Goal: Task Accomplishment & Management: Manage account settings

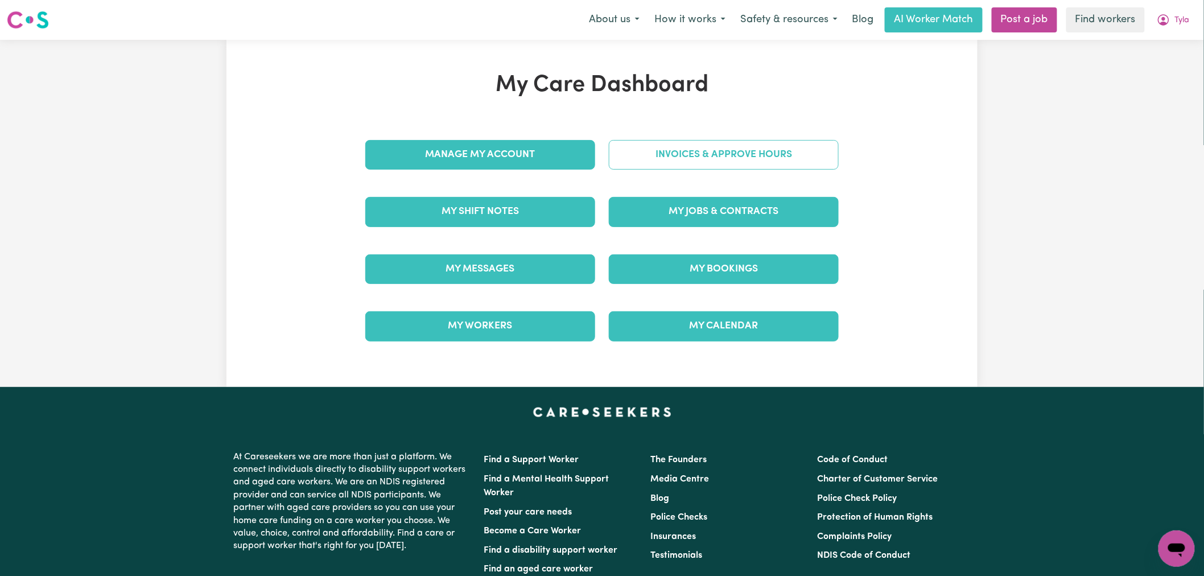
click at [699, 156] on link "Invoices & Approve Hours" at bounding box center [724, 155] width 230 height 30
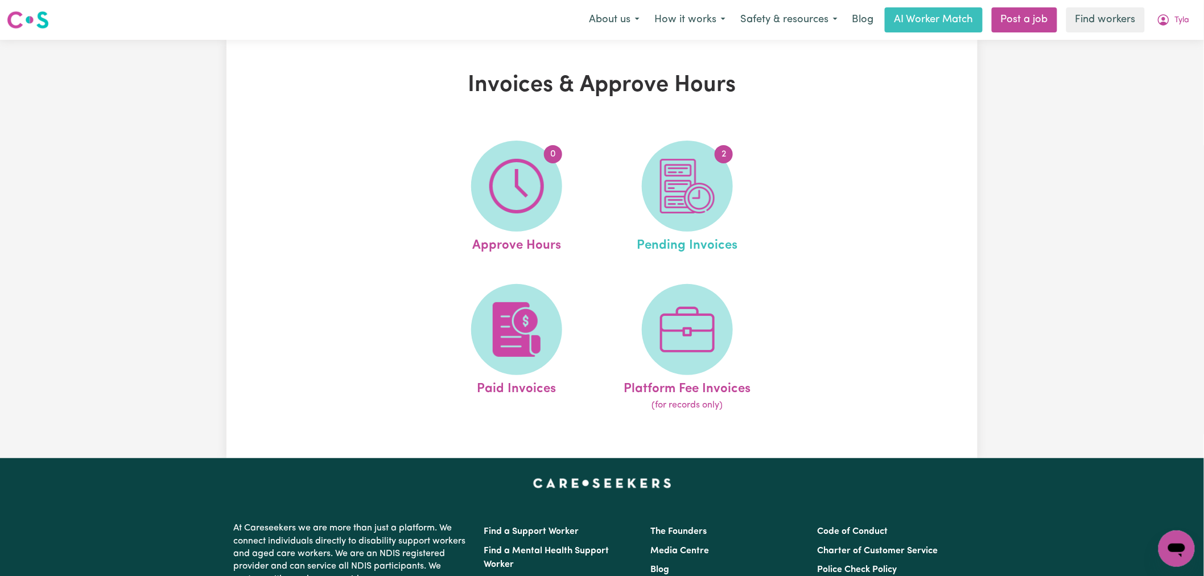
click at [723, 213] on link "2 Pending Invoices" at bounding box center [687, 198] width 164 height 115
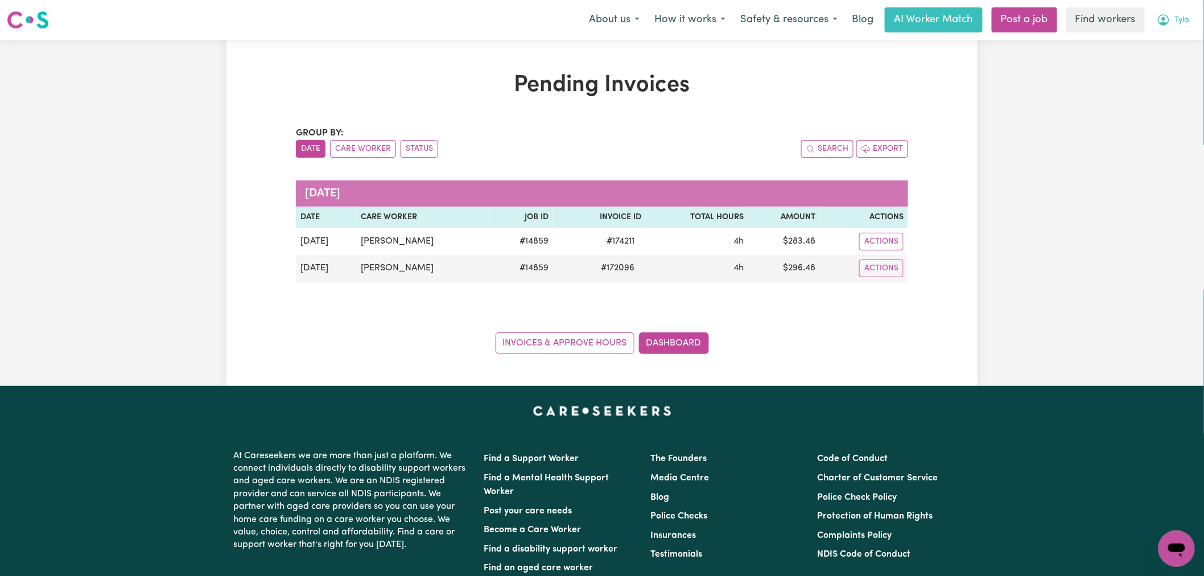
click at [1180, 20] on span "Tyla" at bounding box center [1182, 20] width 15 height 13
click at [1185, 38] on link "My Dashboard" at bounding box center [1151, 45] width 90 height 22
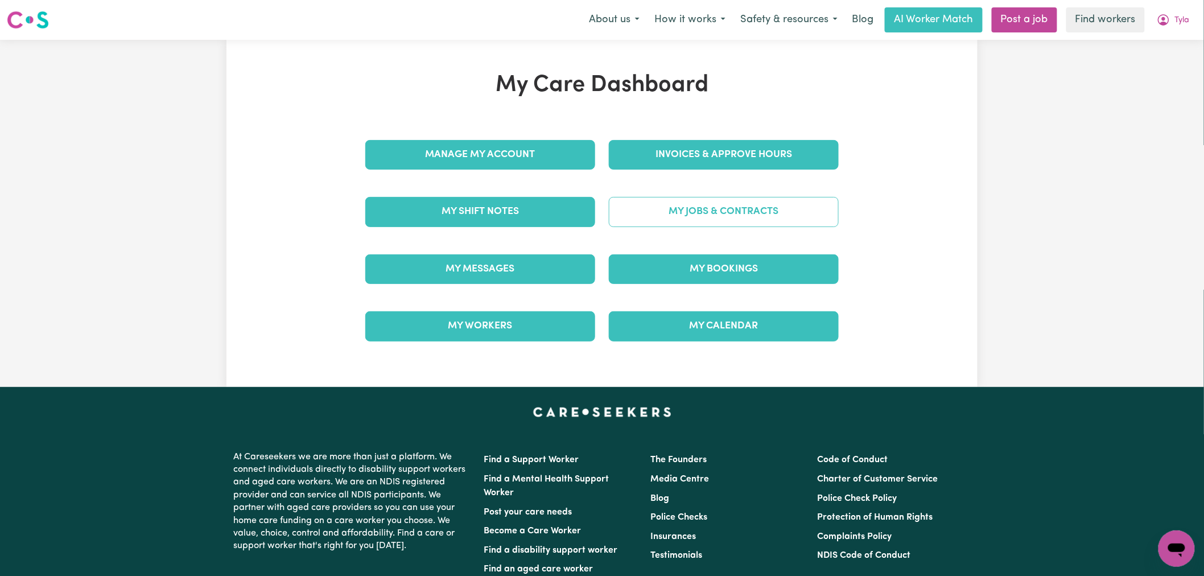
click at [712, 224] on link "My Jobs & Contracts" at bounding box center [724, 212] width 230 height 30
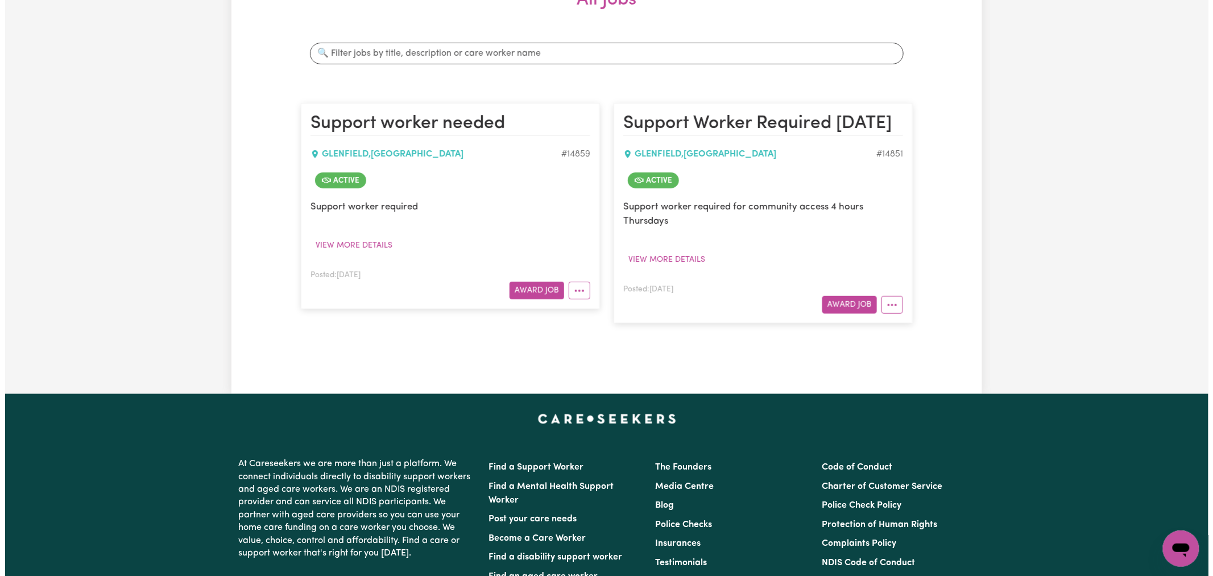
scroll to position [189, 0]
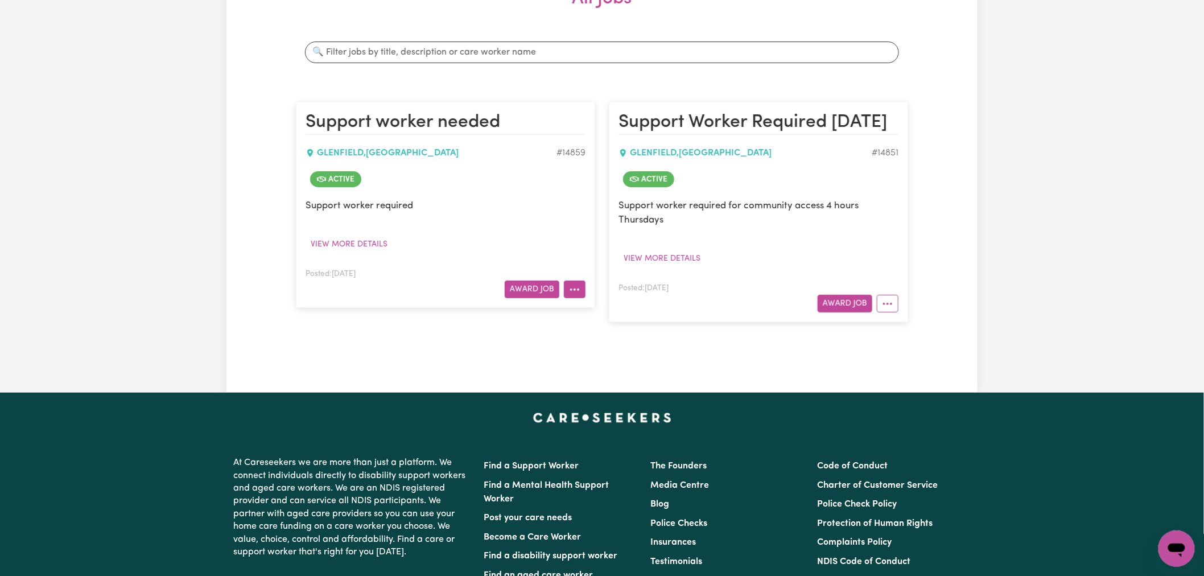
click at [581, 291] on button "More options" at bounding box center [575, 289] width 22 height 18
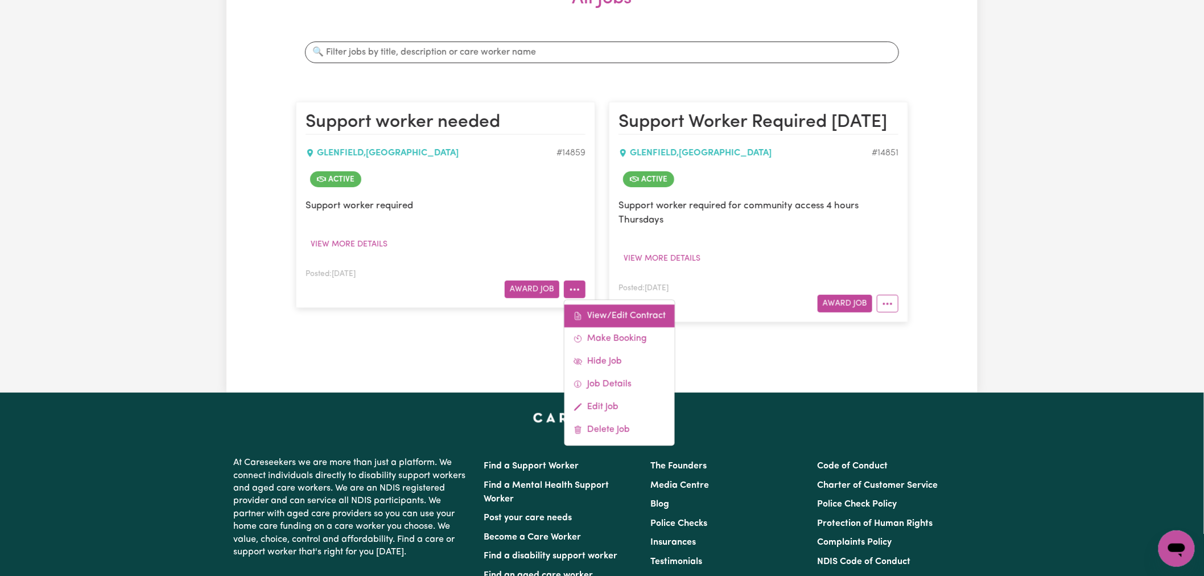
click at [615, 316] on link "View/Edit Contract" at bounding box center [619, 315] width 110 height 23
select select "WEEKDAY_DAYTIME"
select select "ASSISTANCE_SELF_CARE"
select select "ONE"
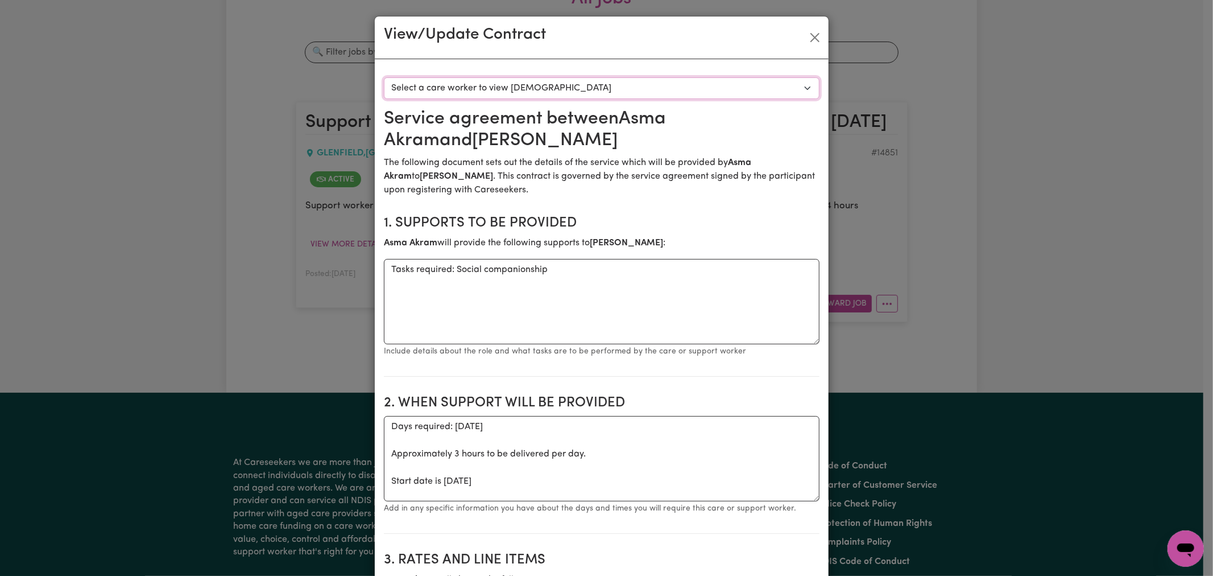
drag, startPoint x: 453, startPoint y: 92, endPoint x: 457, endPoint y: 97, distance: 6.4
click at [453, 92] on select "Select a care worker to view contract #10498 - Asma Akram (contract accepted)" at bounding box center [602, 88] width 436 height 22
select select "10110"
click at [384, 77] on select "Select a care worker to view contract #10498 - Asma Akram (contract accepted)" at bounding box center [602, 88] width 436 height 22
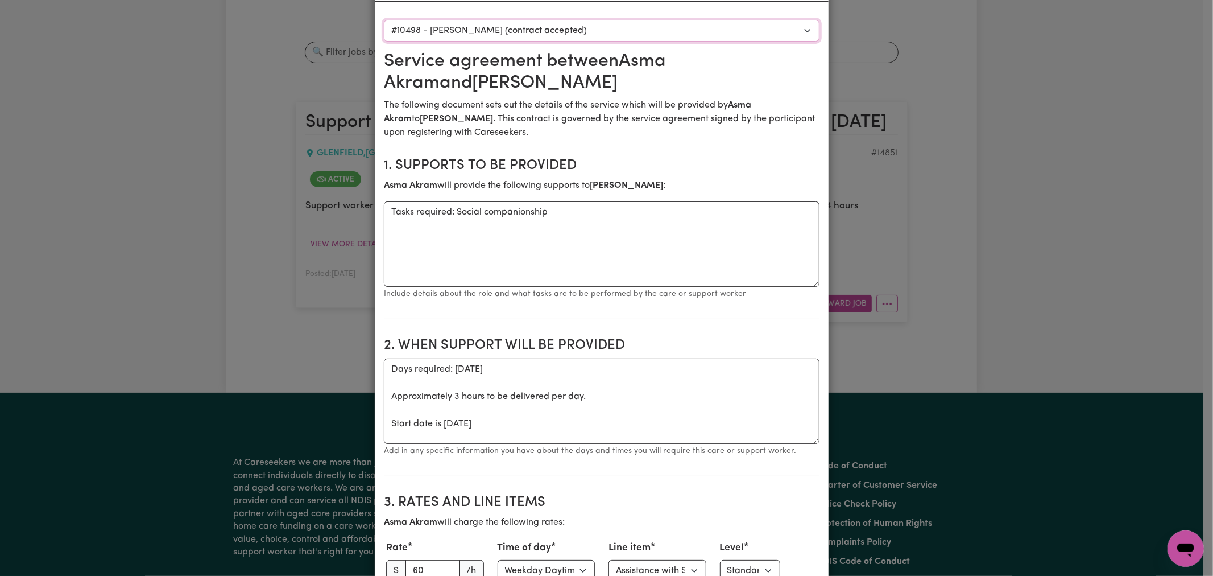
scroll to position [0, 0]
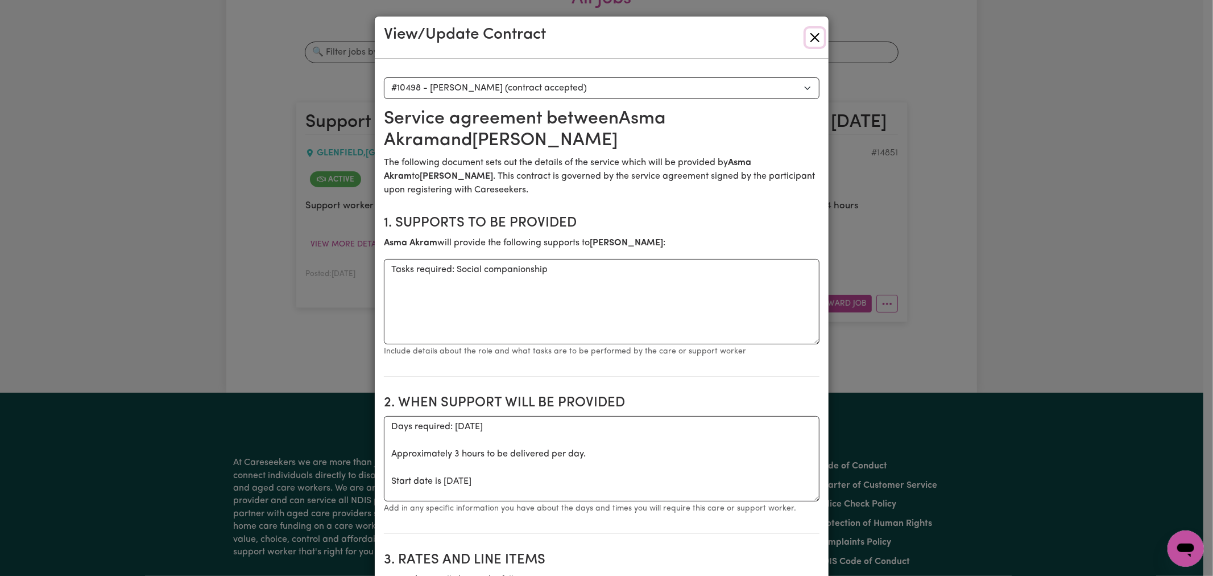
click at [812, 36] on button "Close" at bounding box center [815, 37] width 18 height 18
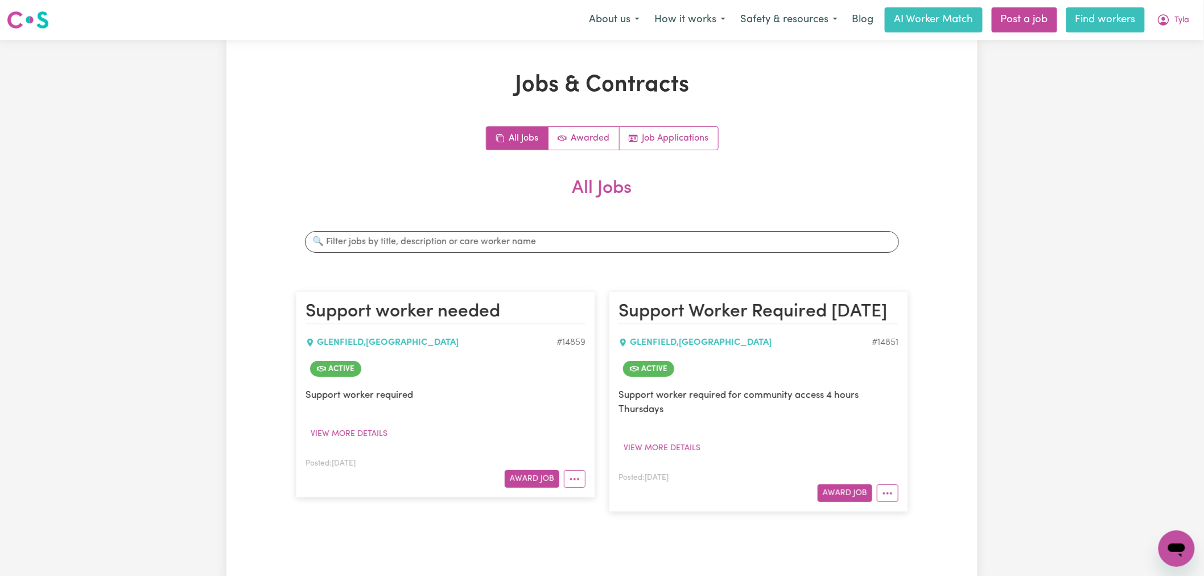
click at [1090, 26] on link "Find workers" at bounding box center [1105, 19] width 79 height 25
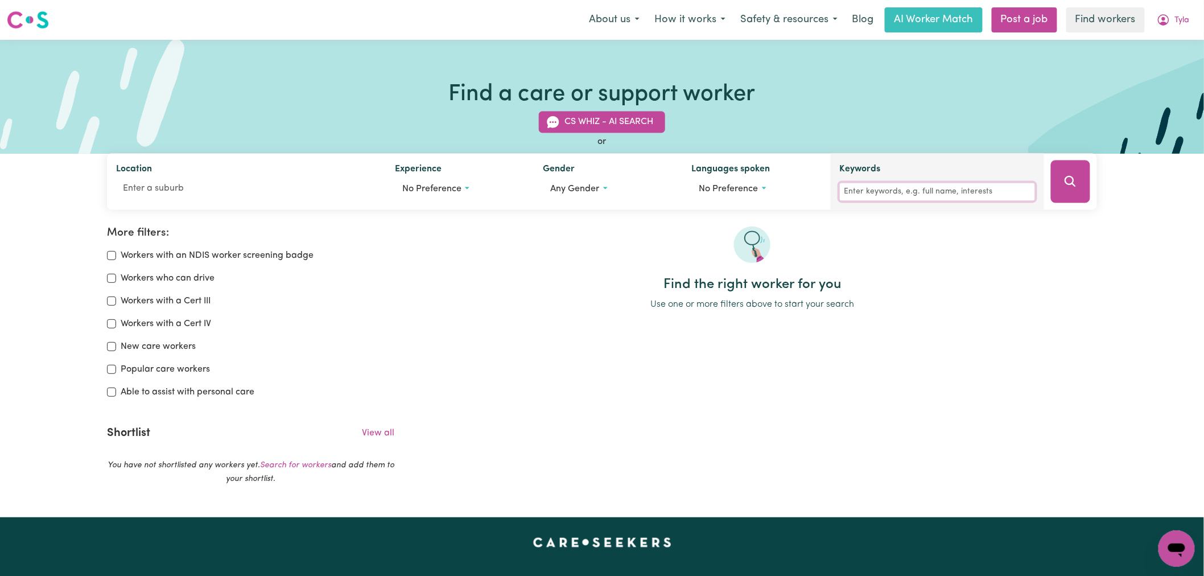
click at [911, 192] on input "Keywords" at bounding box center [937, 192] width 195 height 18
type input "ASMA"
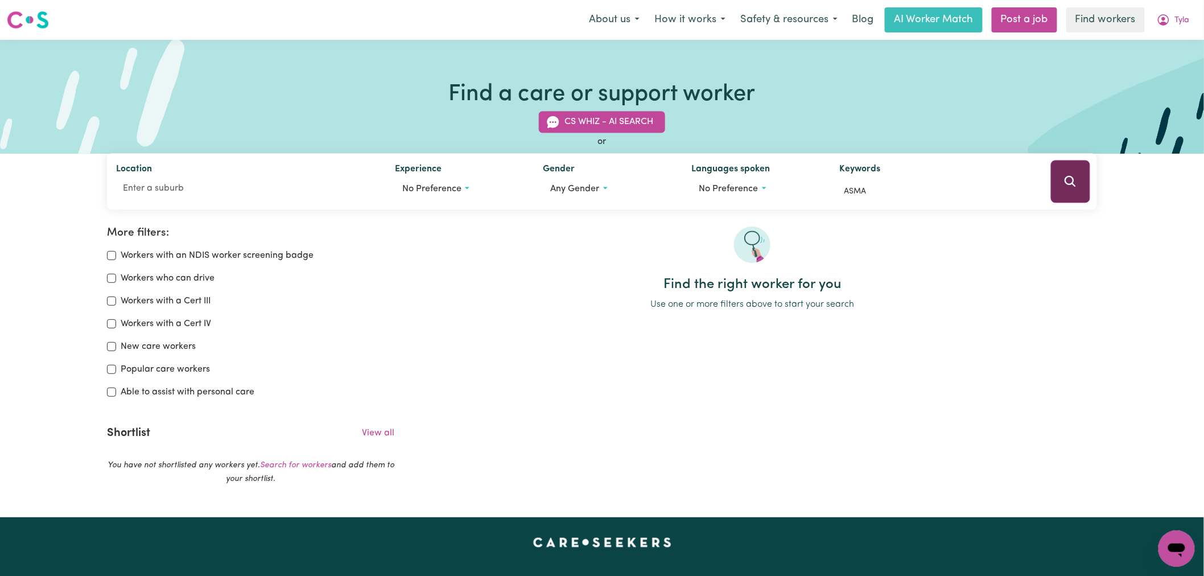
click at [1063, 173] on button "Search" at bounding box center [1070, 181] width 39 height 43
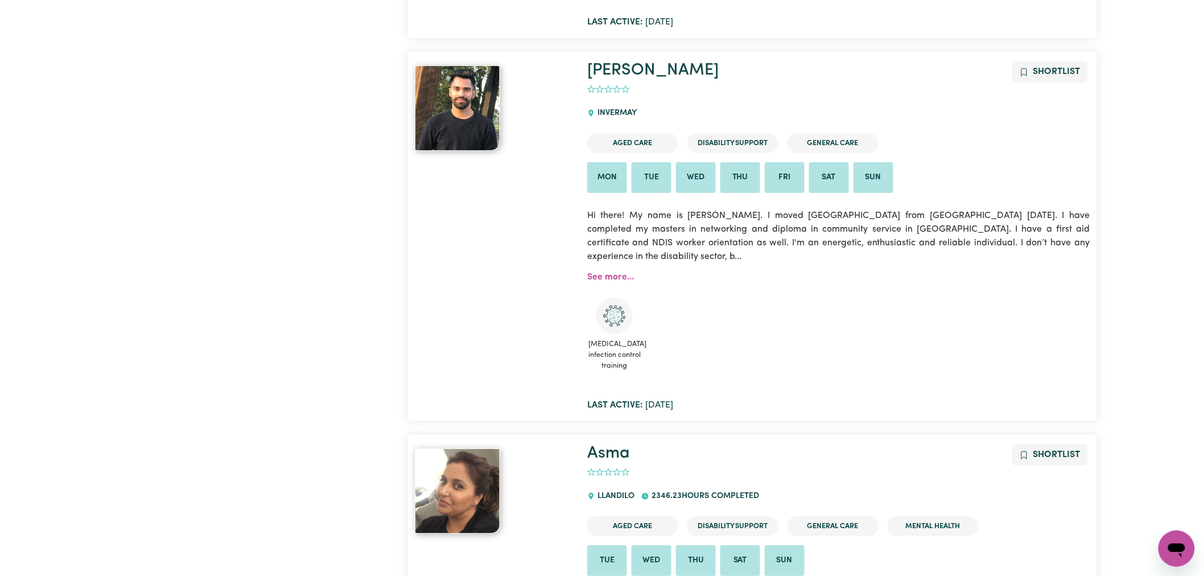
scroll to position [2086, 0]
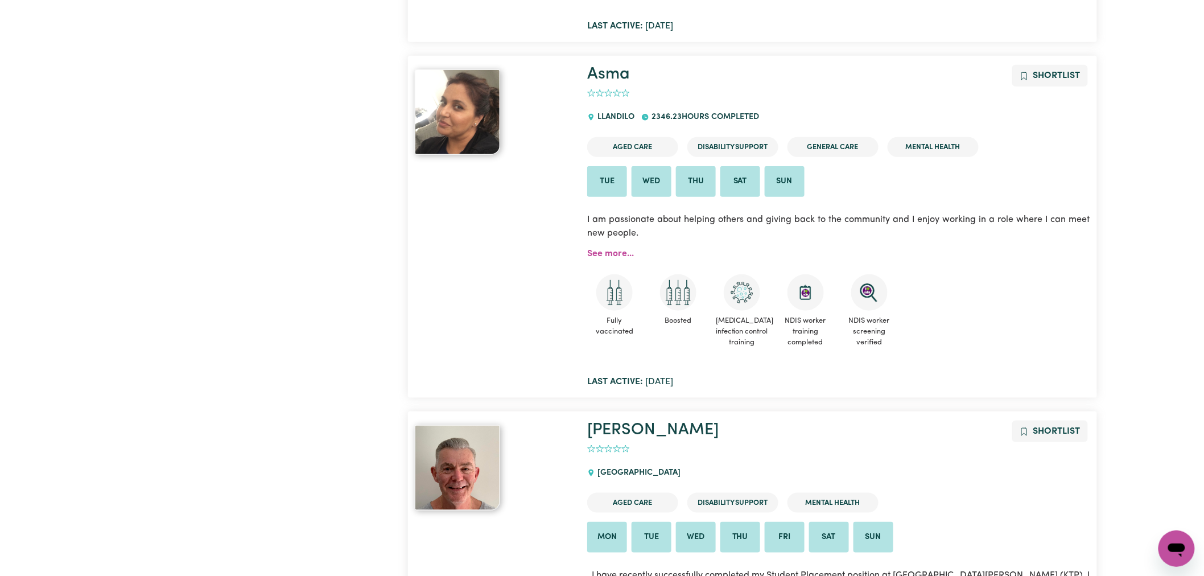
click at [469, 82] on img at bounding box center [457, 111] width 85 height 85
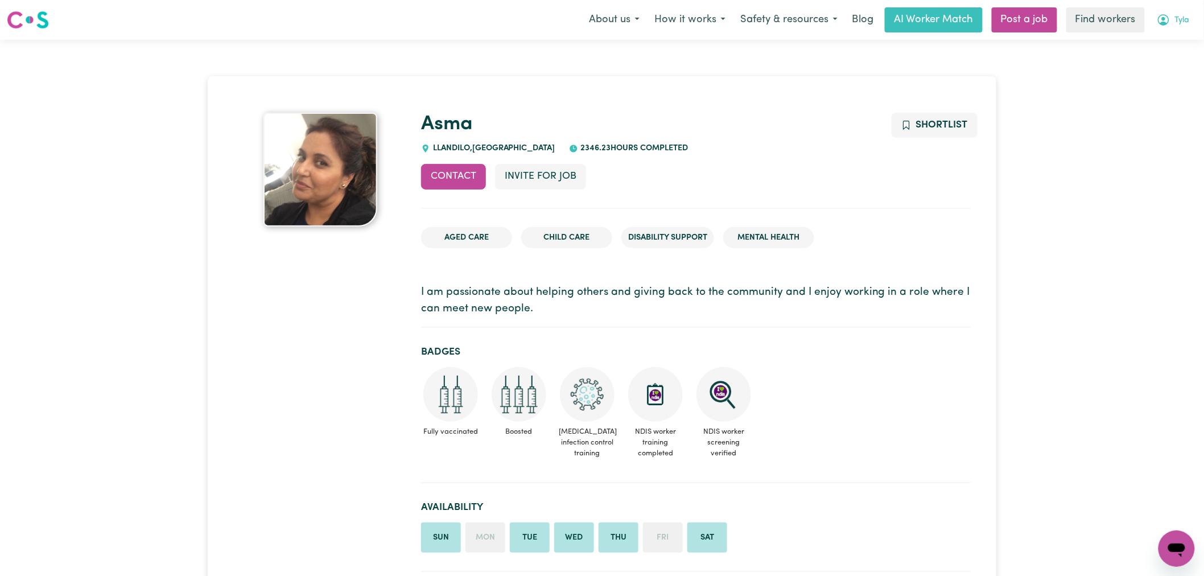
drag, startPoint x: 1180, startPoint y: 24, endPoint x: 1181, endPoint y: 31, distance: 7.5
click at [1180, 24] on span "Tyla" at bounding box center [1182, 20] width 15 height 13
click at [1181, 44] on link "My Dashboard" at bounding box center [1151, 45] width 90 height 22
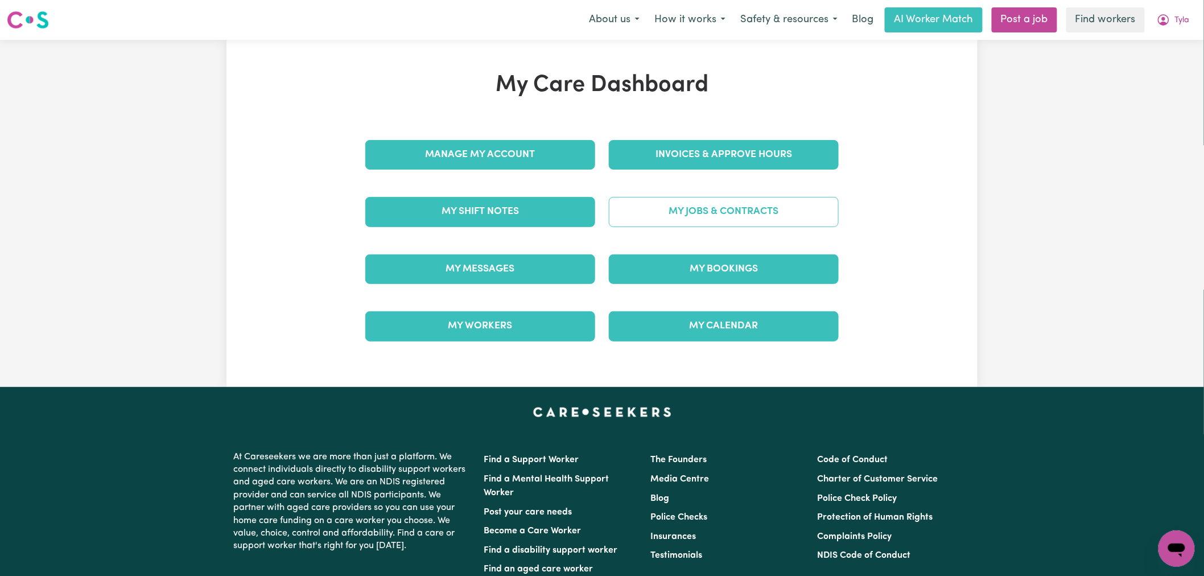
click at [738, 214] on link "My Jobs & Contracts" at bounding box center [724, 212] width 230 height 30
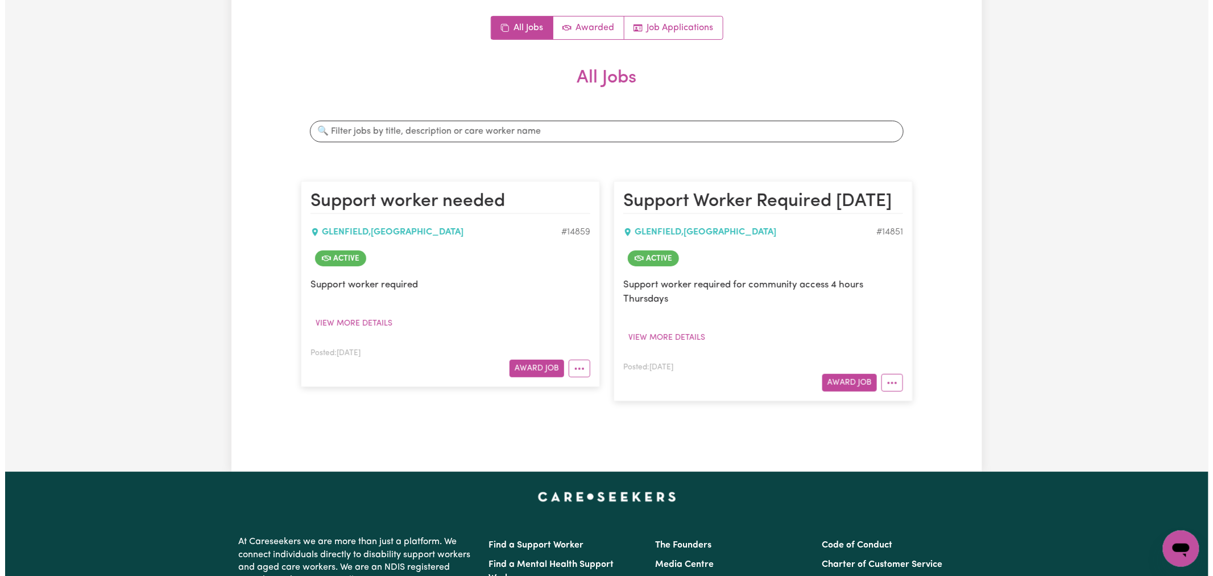
scroll to position [189, 0]
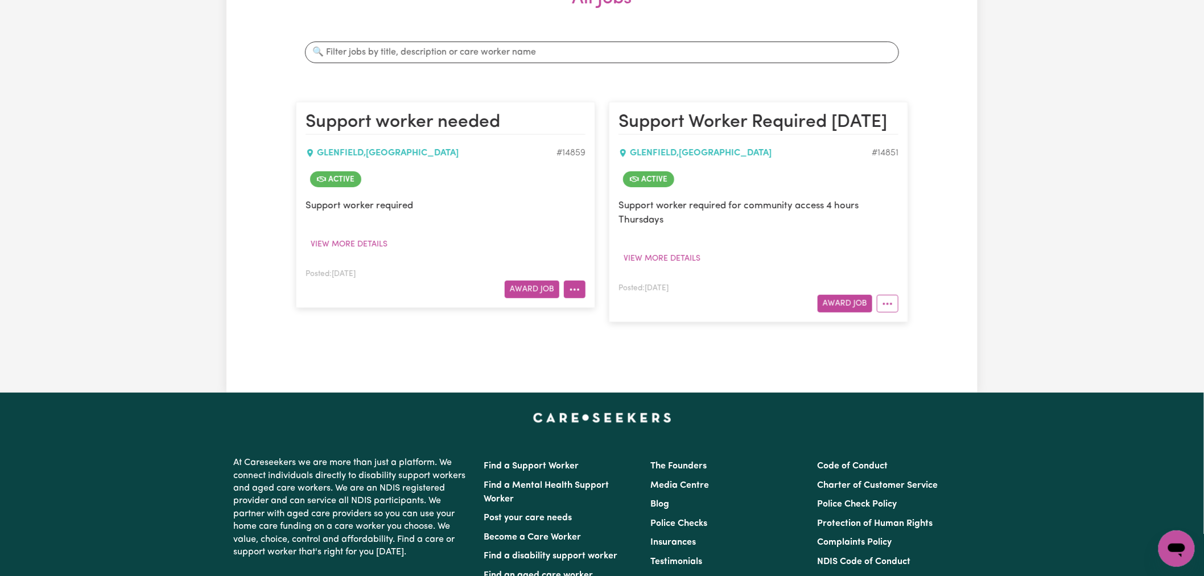
click at [575, 288] on button "More options" at bounding box center [575, 289] width 22 height 18
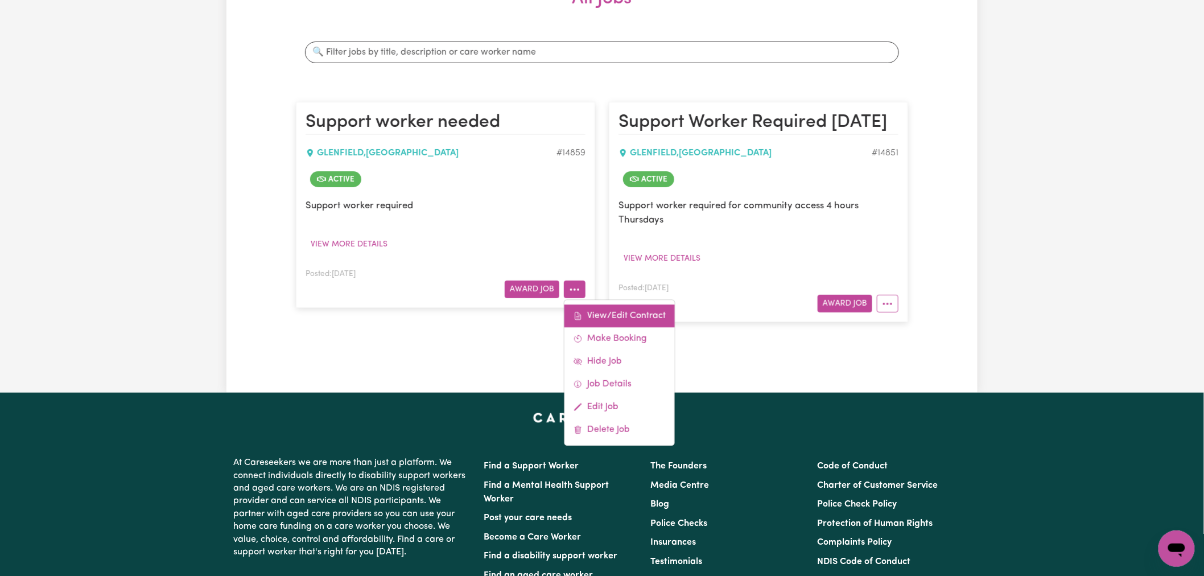
click at [625, 313] on link "View/Edit Contract" at bounding box center [619, 315] width 110 height 23
select select "WEEKDAY_DAYTIME"
select select "ASSISTANCE_SELF_CARE"
select select "ONE"
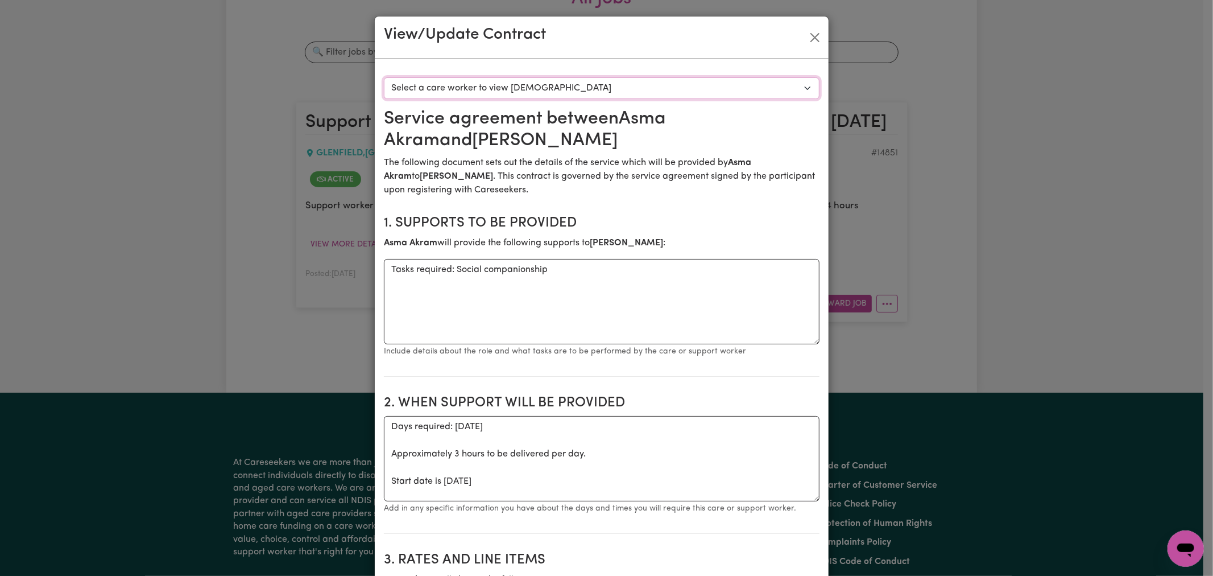
drag, startPoint x: 505, startPoint y: 84, endPoint x: 507, endPoint y: 92, distance: 8.7
click at [505, 84] on select "Select a care worker to view contract #10498 - Asma Akram (contract accepted)" at bounding box center [602, 88] width 436 height 22
select select "10110"
click at [384, 77] on select "Select a care worker to view contract #10498 - Asma Akram (contract accepted)" at bounding box center [602, 88] width 436 height 22
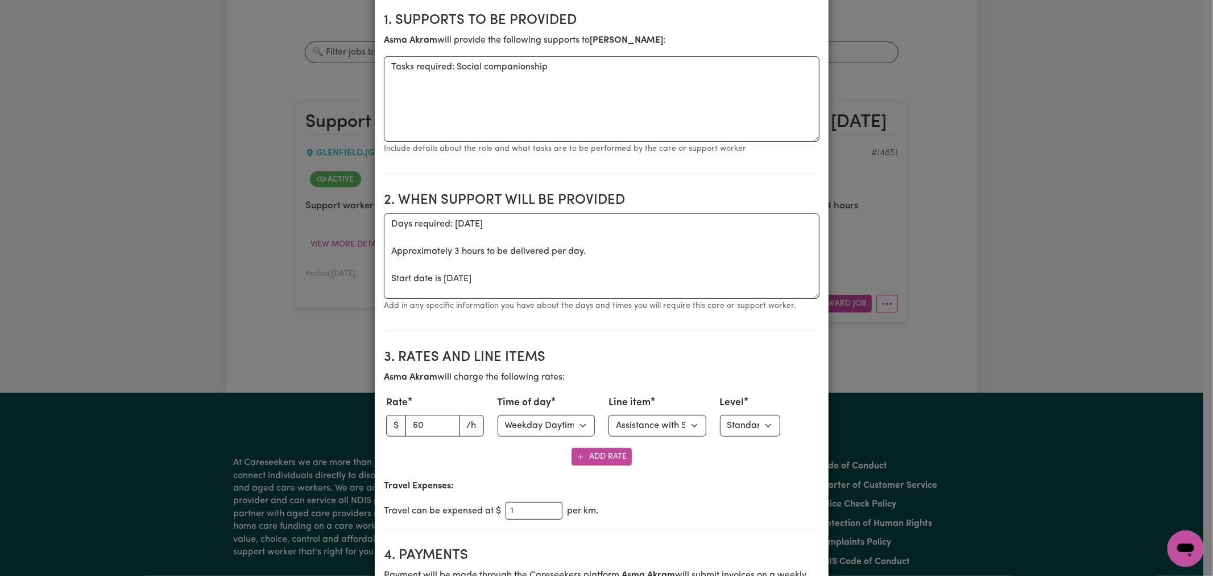
scroll to position [253, 0]
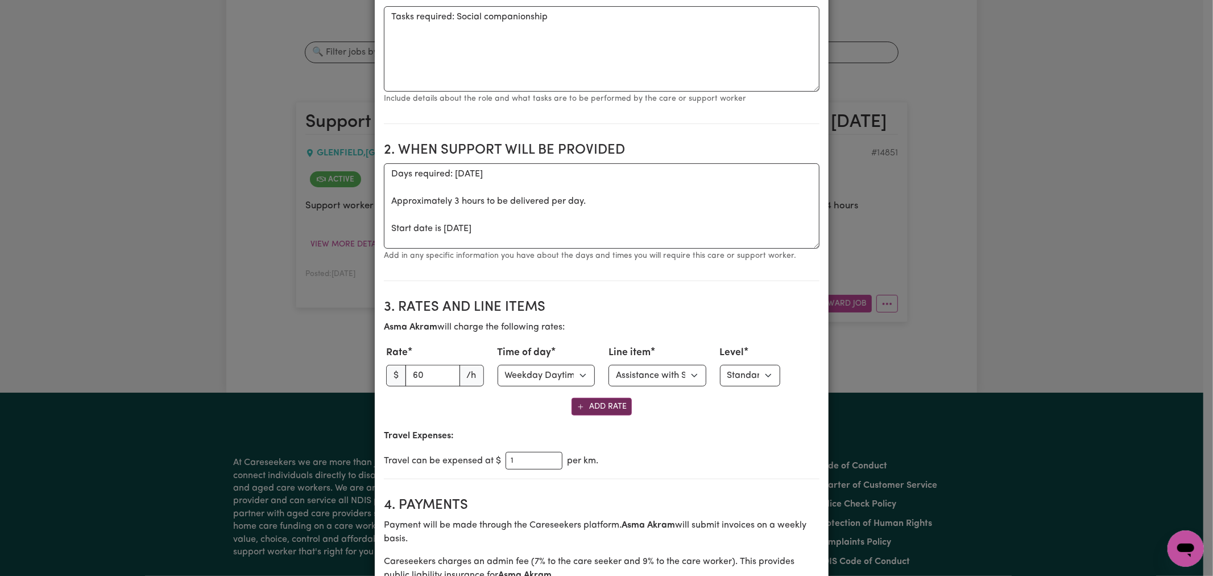
drag, startPoint x: 628, startPoint y: 401, endPoint x: 622, endPoint y: 402, distance: 5.8
click at [624, 402] on div "Add Rate" at bounding box center [602, 407] width 436 height 18
click at [609, 407] on button "Add Rate" at bounding box center [602, 407] width 60 height 18
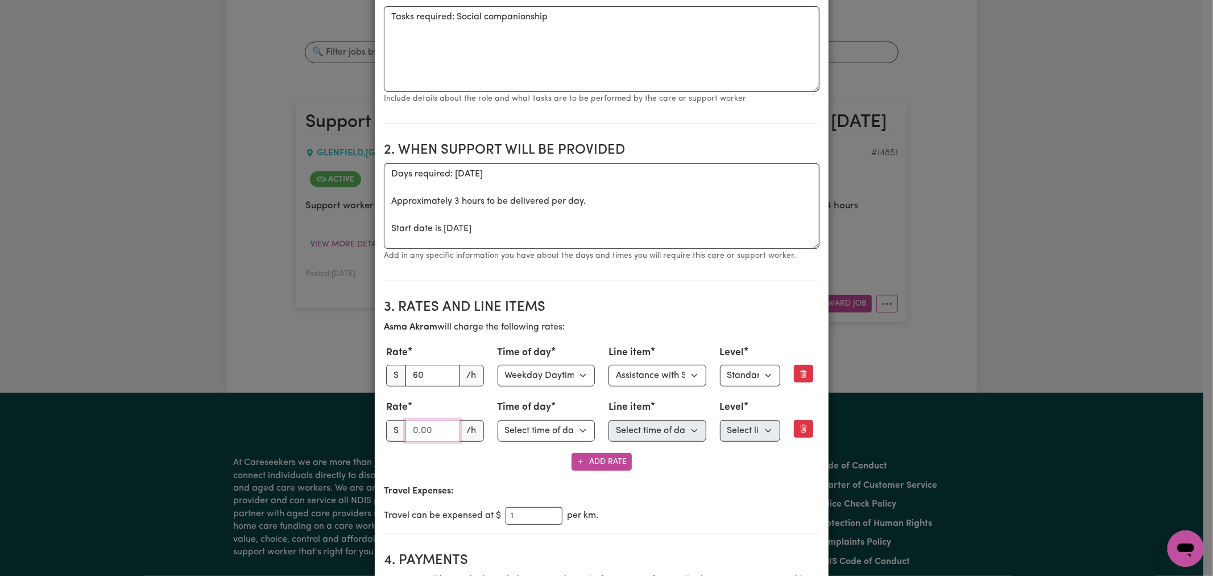
click at [431, 429] on input "number" at bounding box center [433, 431] width 55 height 22
type input "105"
click at [577, 432] on select "Select time of day Weekday Daytime Weekday Evening Saturday Sunday Public Holid…" at bounding box center [547, 431] width 98 height 22
select select "PUBLIC_HOLIDAY"
click at [498, 422] on select "Select time of day Weekday Daytime Weekday Evening Saturday Sunday Public Holid…" at bounding box center [547, 431] width 98 height 22
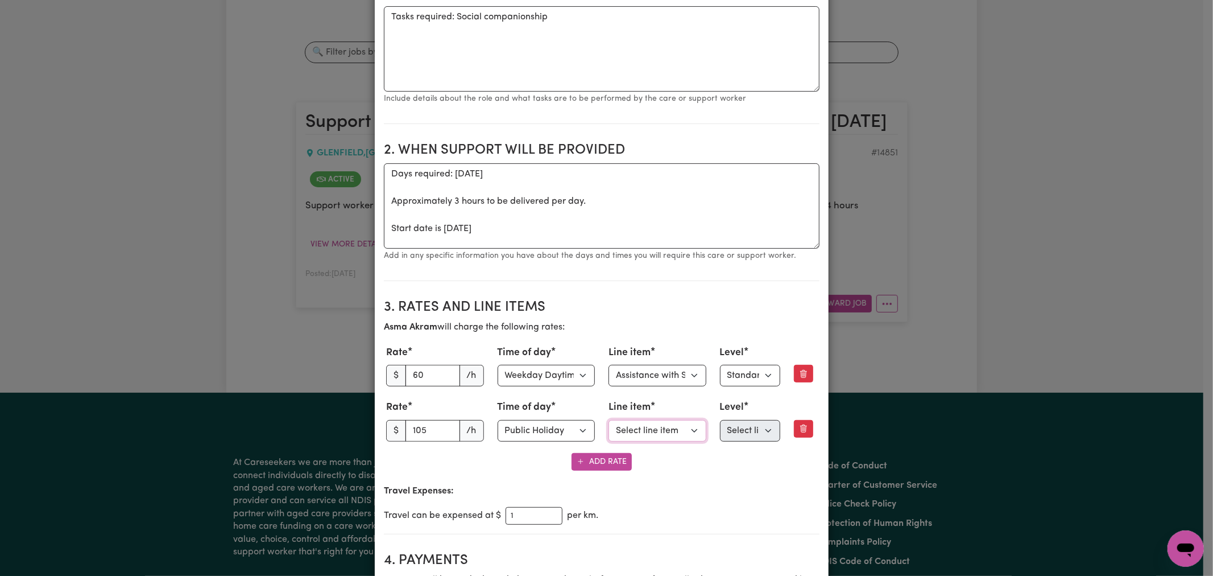
click at [654, 431] on select "Select line item Assistance with Self Care Activities Assistance with personal …" at bounding box center [658, 431] width 98 height 22
select select "COMMUNITY_ACCESS"
click at [609, 422] on select "Select line item Assistance with Self Care Activities Assistance with personal …" at bounding box center [658, 431] width 98 height 22
click at [742, 434] on select "Select level Standard Level 1 High Intensity Level 2" at bounding box center [750, 431] width 60 height 22
select select "ONE"
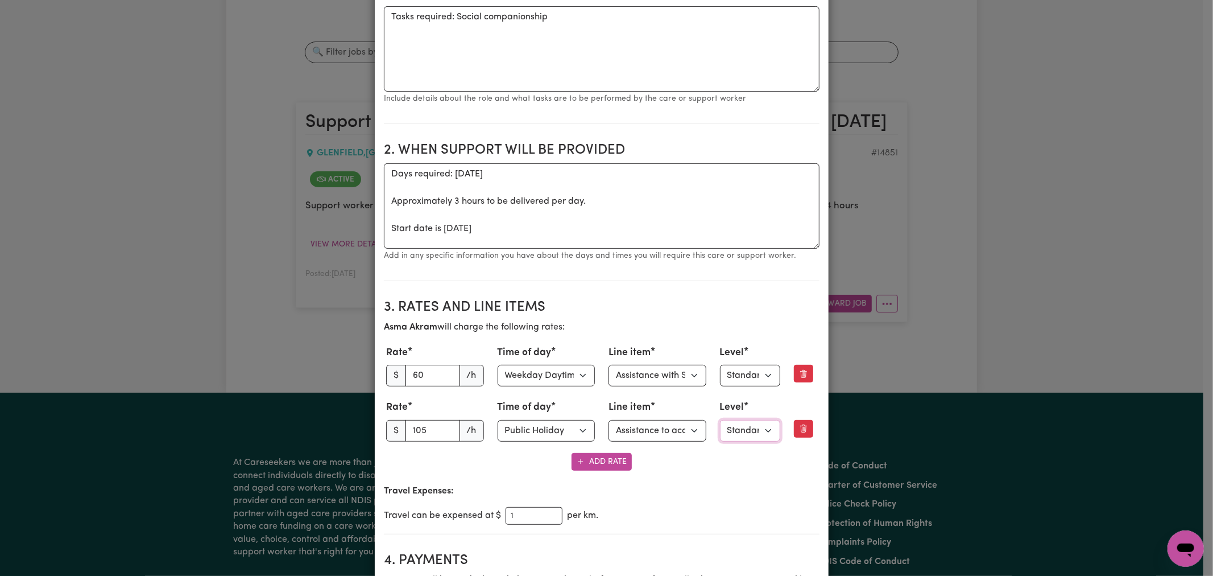
click at [720, 422] on select "Select level Standard Level 1 High Intensity Level 2" at bounding box center [750, 431] width 60 height 22
click at [745, 470] on div "Add Rate" at bounding box center [602, 462] width 436 height 18
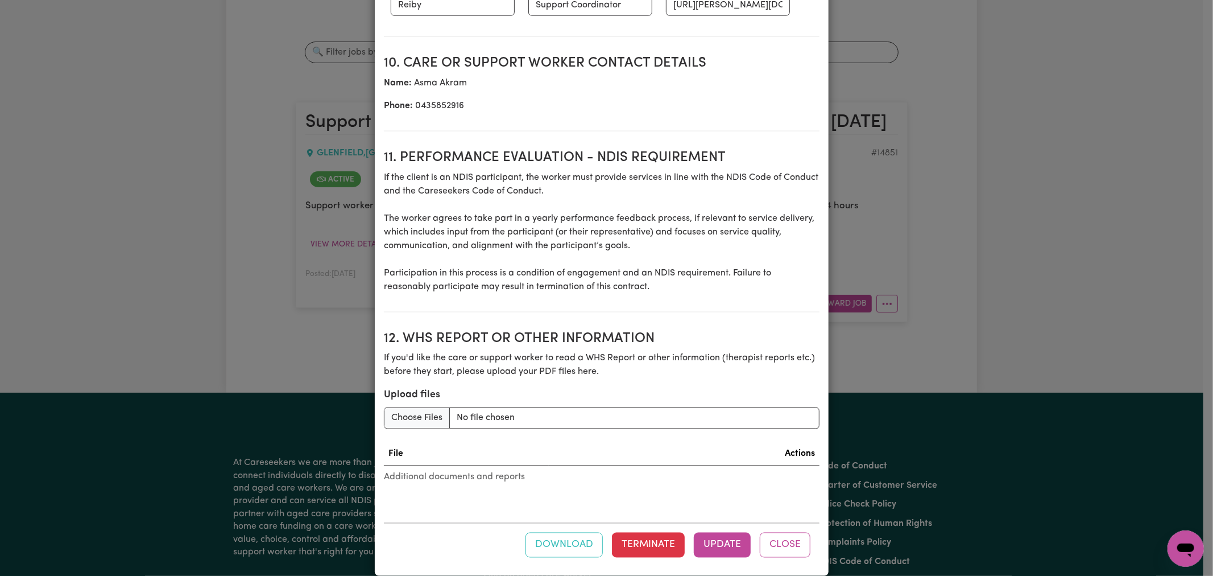
scroll to position [1501, 0]
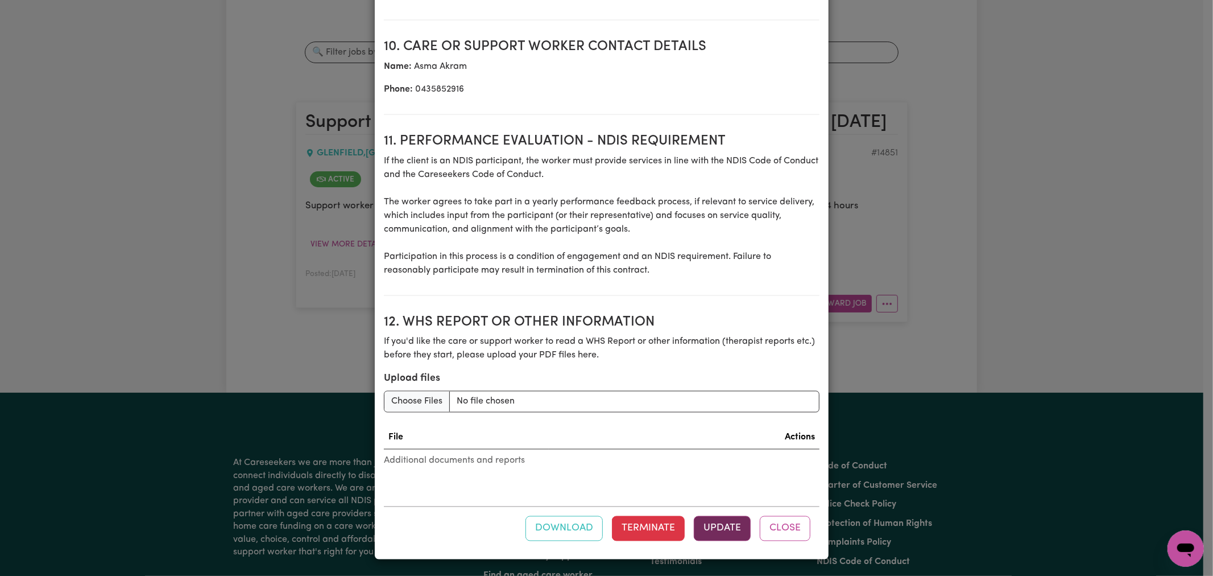
click at [725, 526] on button "Update" at bounding box center [722, 528] width 57 height 25
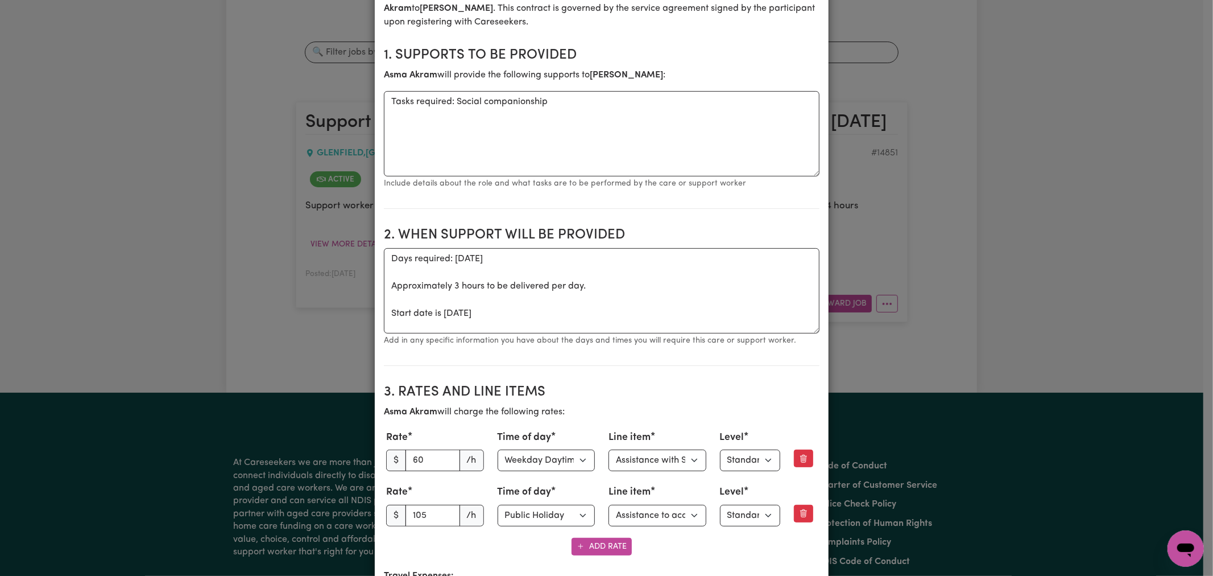
scroll to position [0, 0]
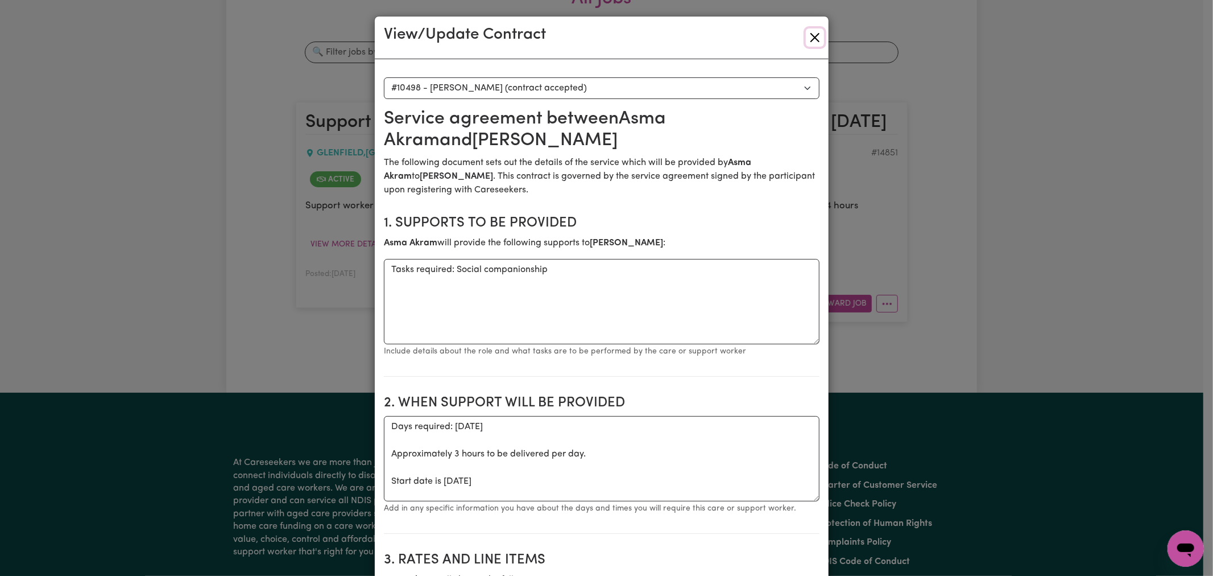
click at [806, 34] on button "Close" at bounding box center [815, 37] width 18 height 18
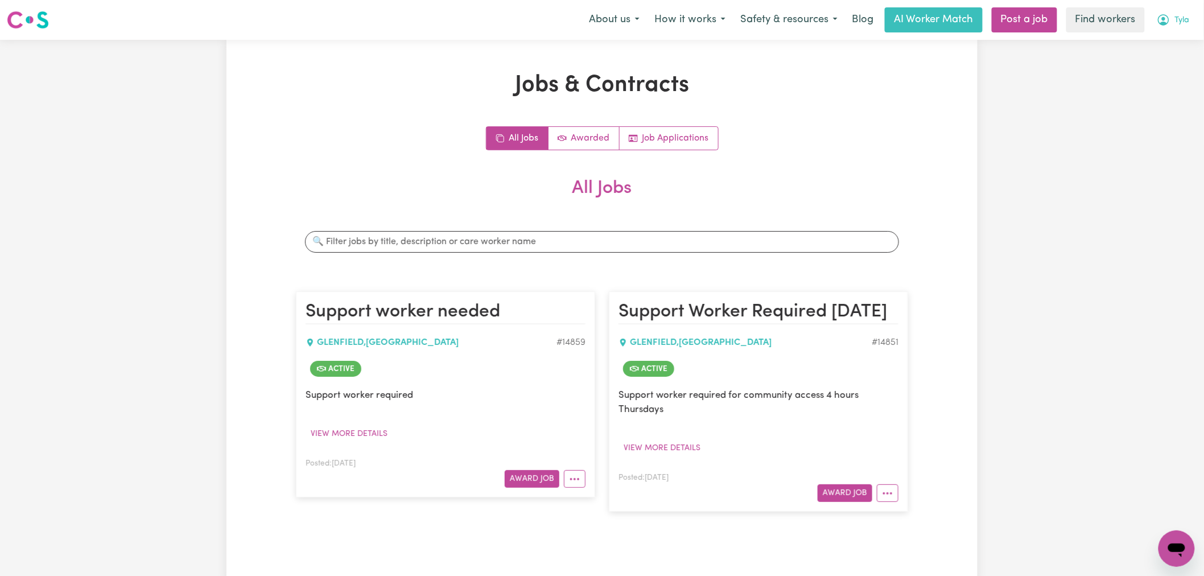
click at [1174, 27] on button "Tyla" at bounding box center [1173, 20] width 48 height 24
click at [1160, 44] on link "My Dashboard" at bounding box center [1151, 45] width 90 height 22
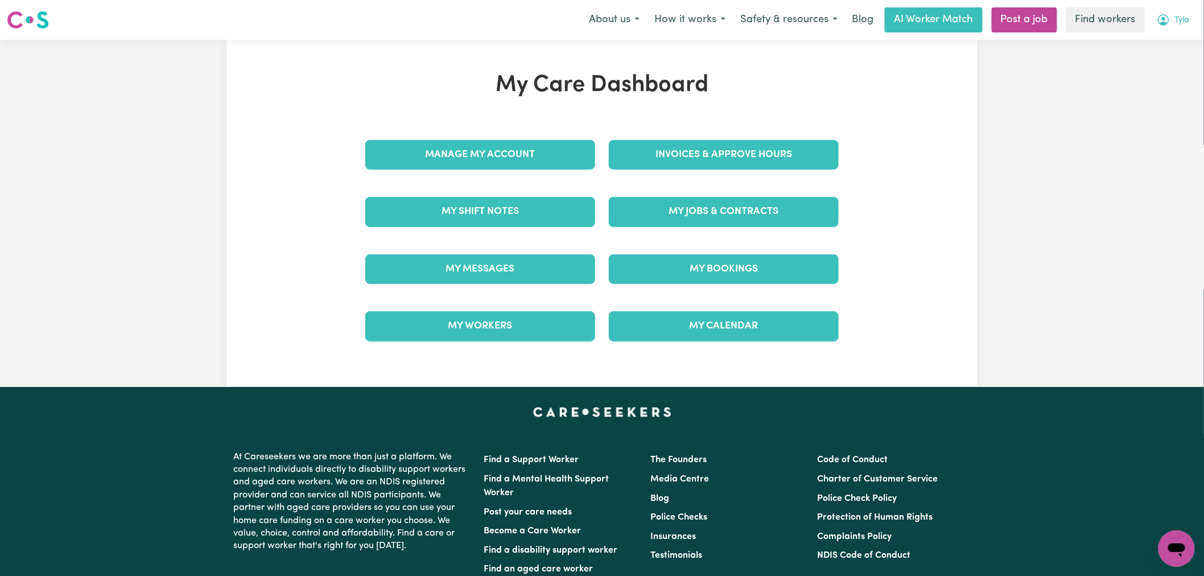
click at [1172, 19] on button "Tyla" at bounding box center [1173, 20] width 48 height 24
click at [1163, 72] on link "Logout" at bounding box center [1151, 66] width 90 height 22
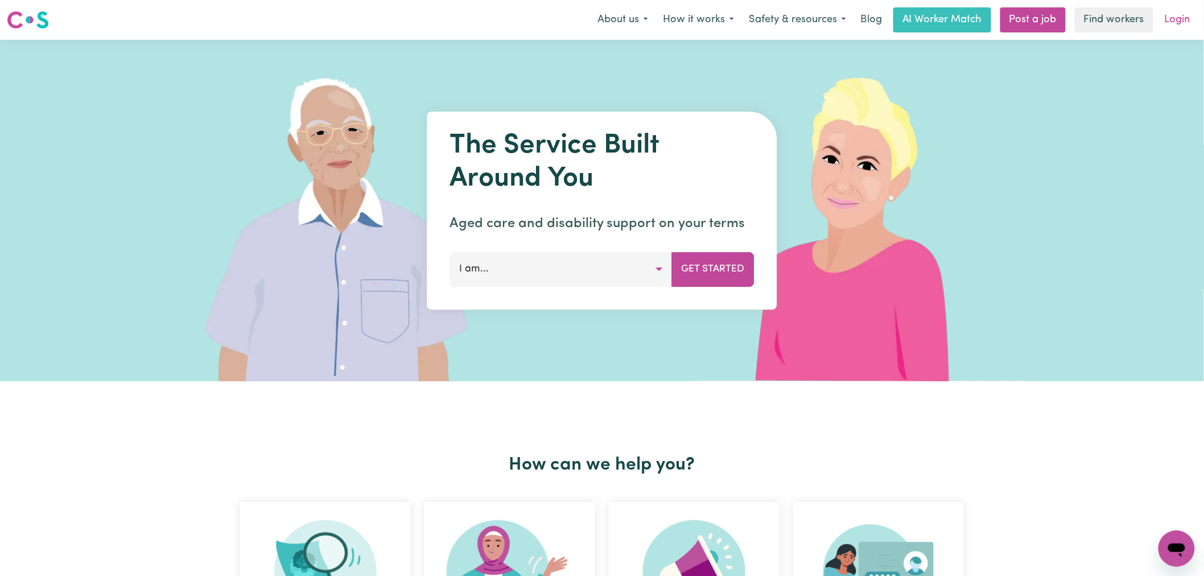
click at [1174, 14] on link "Login" at bounding box center [1177, 19] width 39 height 25
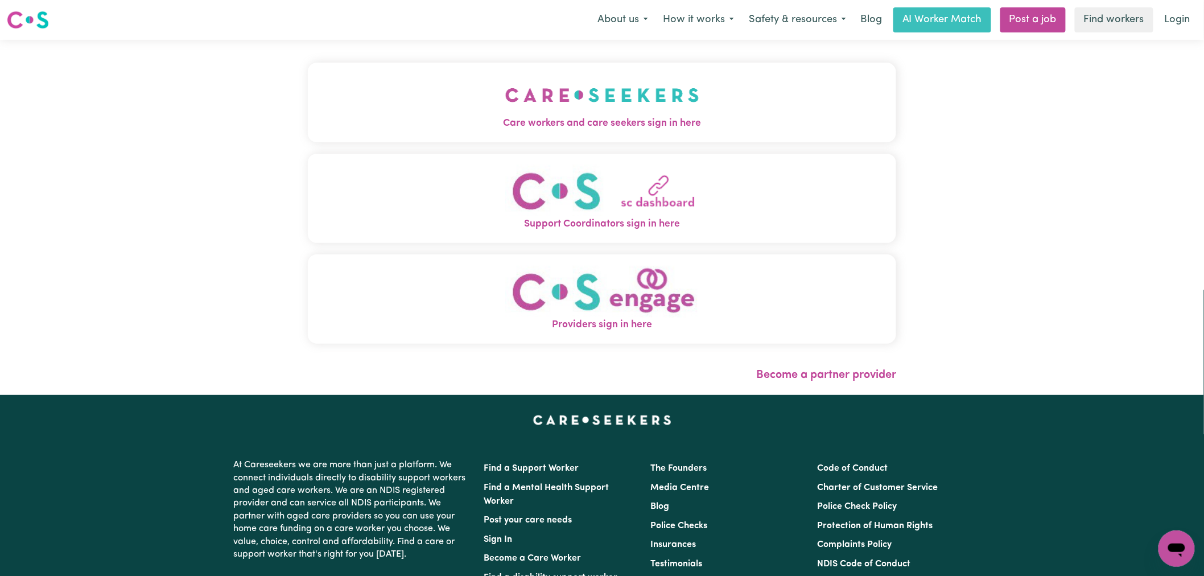
click at [353, 82] on button "Care workers and care seekers sign in here" at bounding box center [602, 103] width 588 height 80
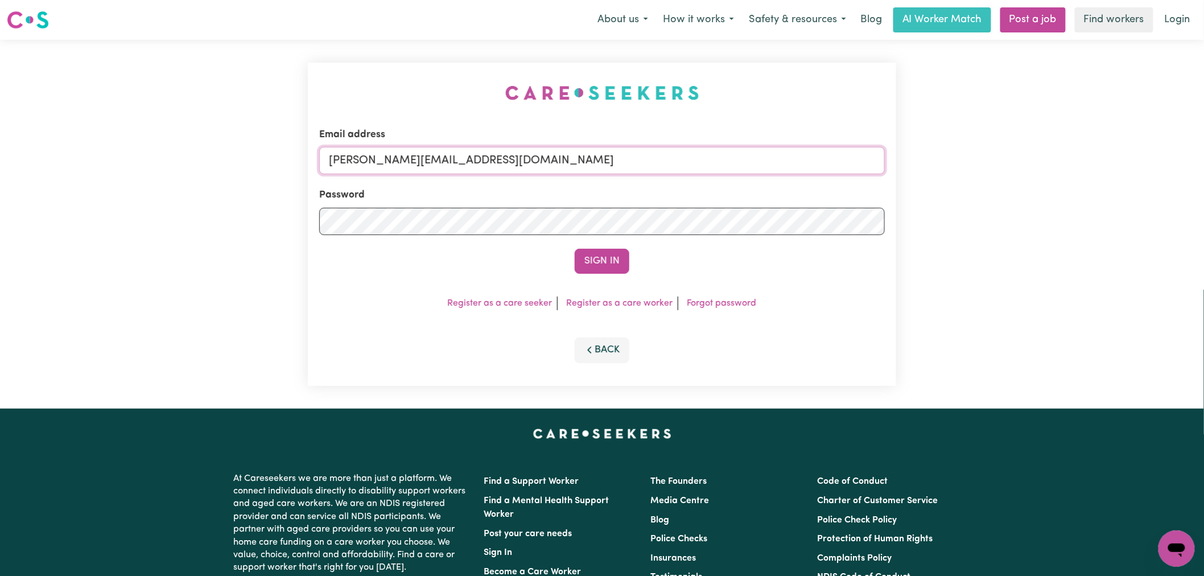
click at [526, 160] on input "[PERSON_NAME][EMAIL_ADDRESS][DOMAIN_NAME]" at bounding box center [601, 160] width 565 height 27
drag, startPoint x: 609, startPoint y: 155, endPoint x: 385, endPoint y: 155, distance: 224.7
click at [385, 155] on input "[EMAIL_ADDRESS][DOMAIN_NAME]" at bounding box center [601, 160] width 565 height 27
type input "superuser~suzanncurranys@careseekers.com.au"
click at [575, 249] on button "Sign In" at bounding box center [602, 261] width 55 height 25
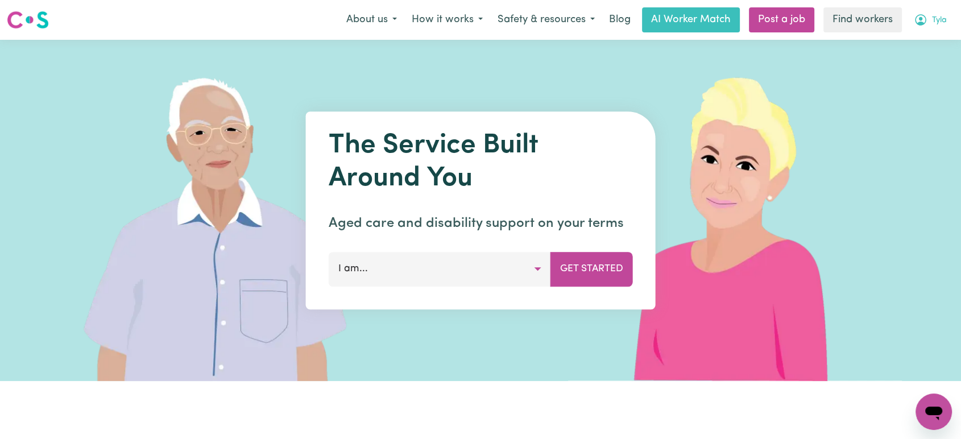
click at [940, 19] on span "Tyla" at bounding box center [939, 20] width 15 height 13
click at [928, 52] on link "My Dashboard" at bounding box center [909, 45] width 90 height 22
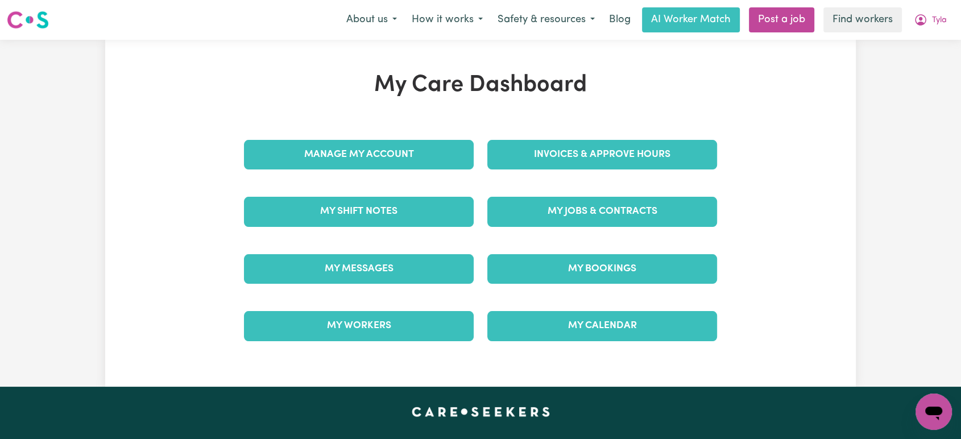
click at [932, 22] on span "Tyla" at bounding box center [939, 20] width 15 height 13
click at [916, 67] on link "Logout" at bounding box center [909, 66] width 90 height 22
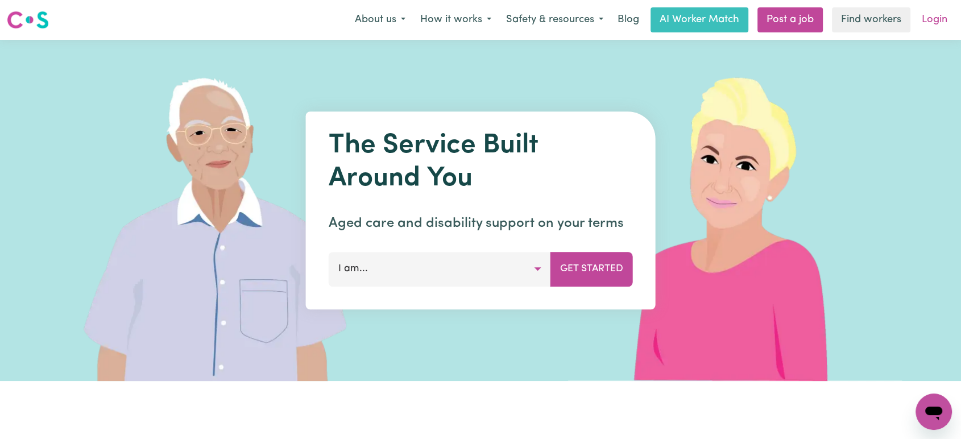
click at [929, 27] on link "Login" at bounding box center [934, 19] width 39 height 25
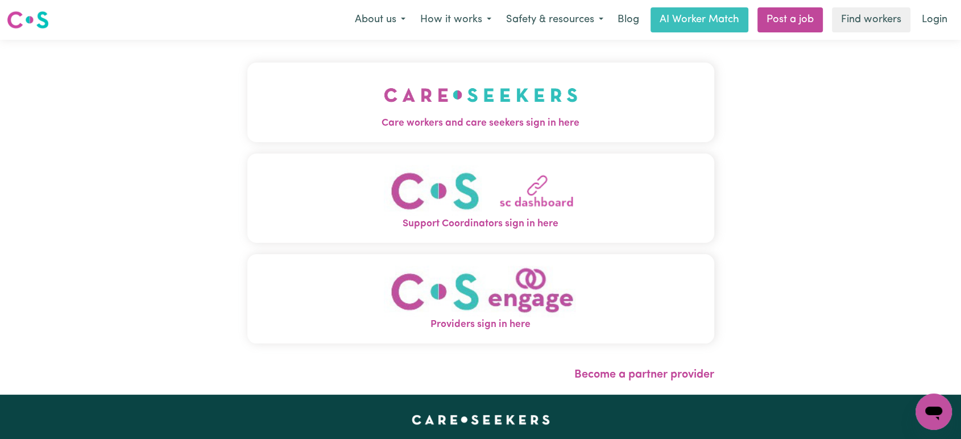
click at [354, 102] on button "Care workers and care seekers sign in here" at bounding box center [480, 103] width 467 height 80
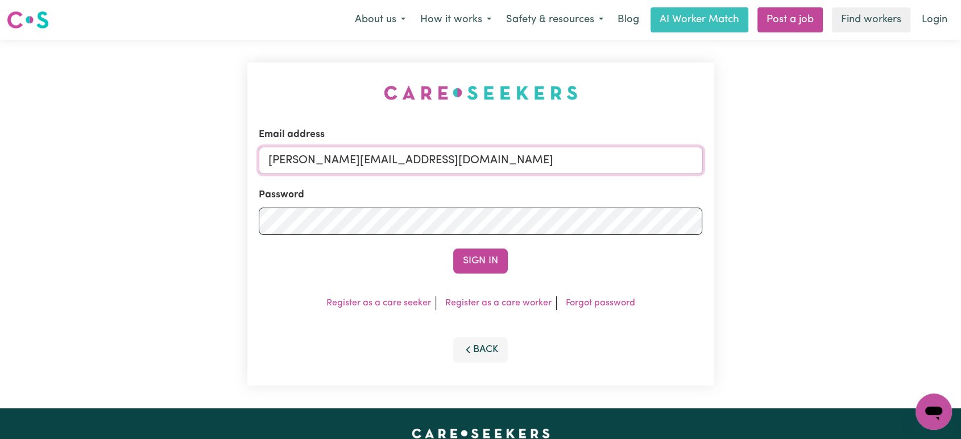
click at [413, 165] on input "[PERSON_NAME][EMAIL_ADDRESS][DOMAIN_NAME]" at bounding box center [481, 160] width 444 height 27
click at [503, 164] on input "[PERSON_NAME][EMAIL_ADDRESS][DOMAIN_NAME]" at bounding box center [481, 160] width 444 height 27
drag, startPoint x: 540, startPoint y: 159, endPoint x: 328, endPoint y: 158, distance: 211.6
click at [328, 158] on input "[EMAIL_ADDRESS][PERSON_NAME][DOMAIN_NAME] -" at bounding box center [481, 160] width 444 height 27
click at [453, 249] on button "Sign In" at bounding box center [480, 261] width 55 height 25
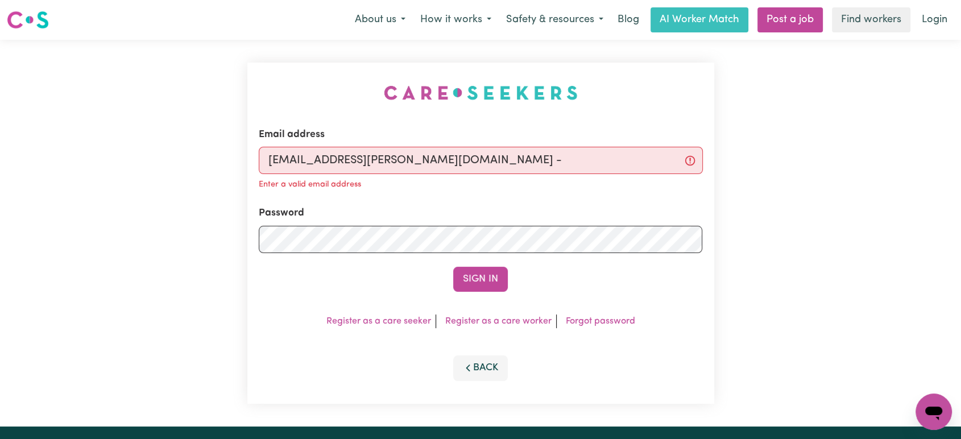
click at [514, 162] on input "[EMAIL_ADDRESS][PERSON_NAME][DOMAIN_NAME] -" at bounding box center [481, 160] width 444 height 27
type input "[EMAIL_ADDRESS][PERSON_NAME][DOMAIN_NAME]"
click at [453, 267] on button "Sign In" at bounding box center [480, 279] width 55 height 25
